Goal: Task Accomplishment & Management: Manage account settings

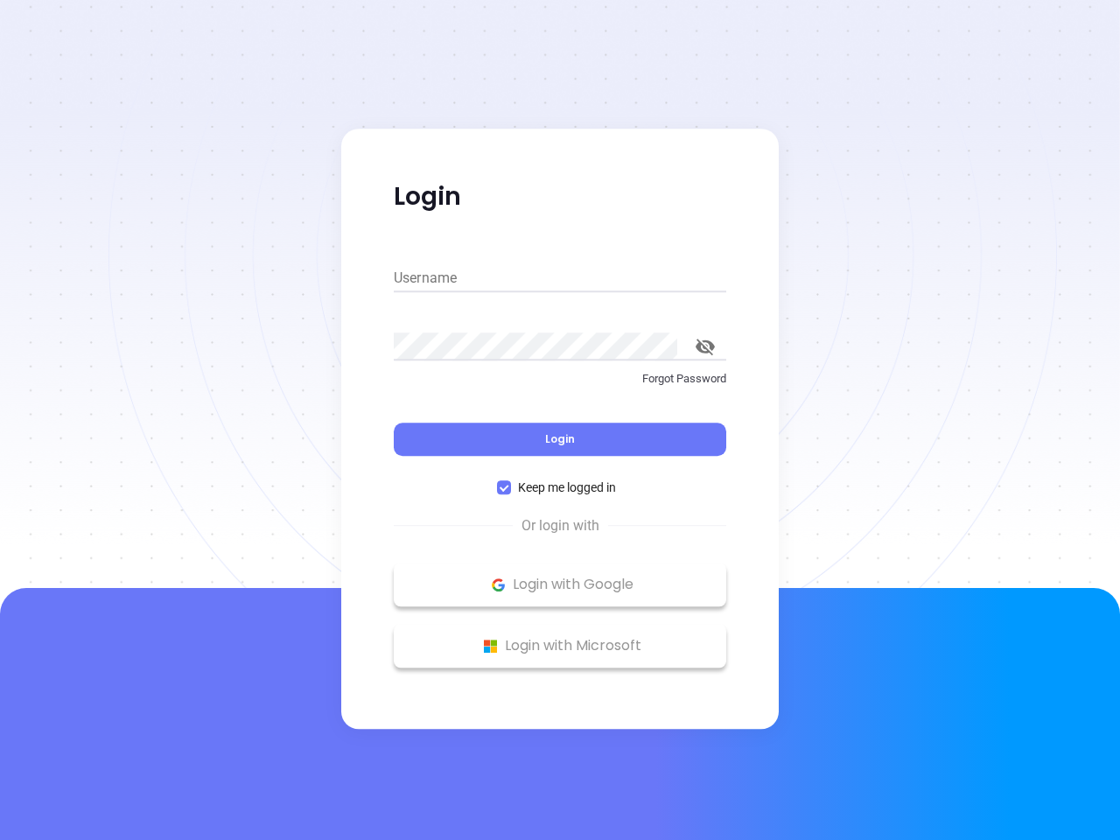
click at [560, 420] on div "Login" at bounding box center [560, 429] width 333 height 54
click at [560, 278] on input "Username" at bounding box center [560, 278] width 333 height 28
click at [705, 347] on icon "toggle password visibility" at bounding box center [705, 347] width 19 height 17
click at [560, 439] on span "Login" at bounding box center [560, 438] width 30 height 15
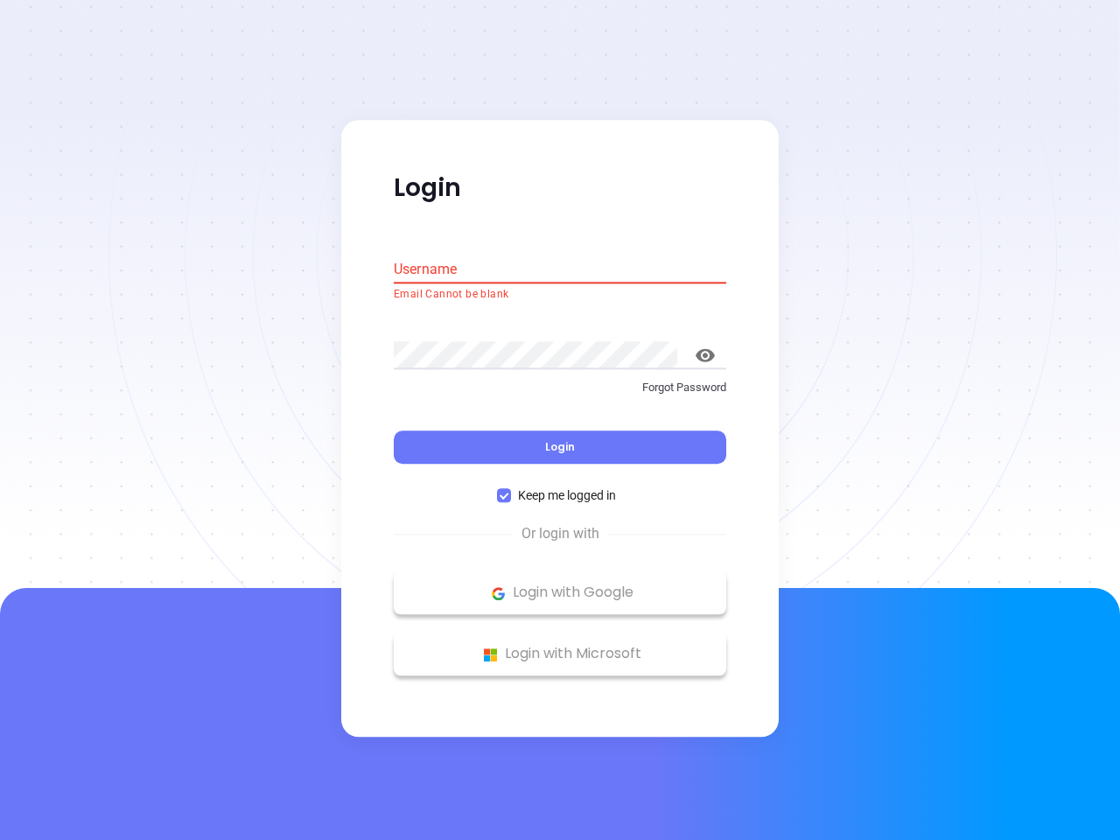
click at [560, 487] on span "Keep me logged in" at bounding box center [567, 496] width 112 height 19
click at [511, 489] on input "Keep me logged in" at bounding box center [504, 496] width 14 height 14
checkbox input "false"
click at [560, 585] on p "Login with Google" at bounding box center [560, 593] width 315 height 26
click at [560, 646] on p "Login with Microsoft" at bounding box center [560, 654] width 315 height 26
